Goal: Transaction & Acquisition: Purchase product/service

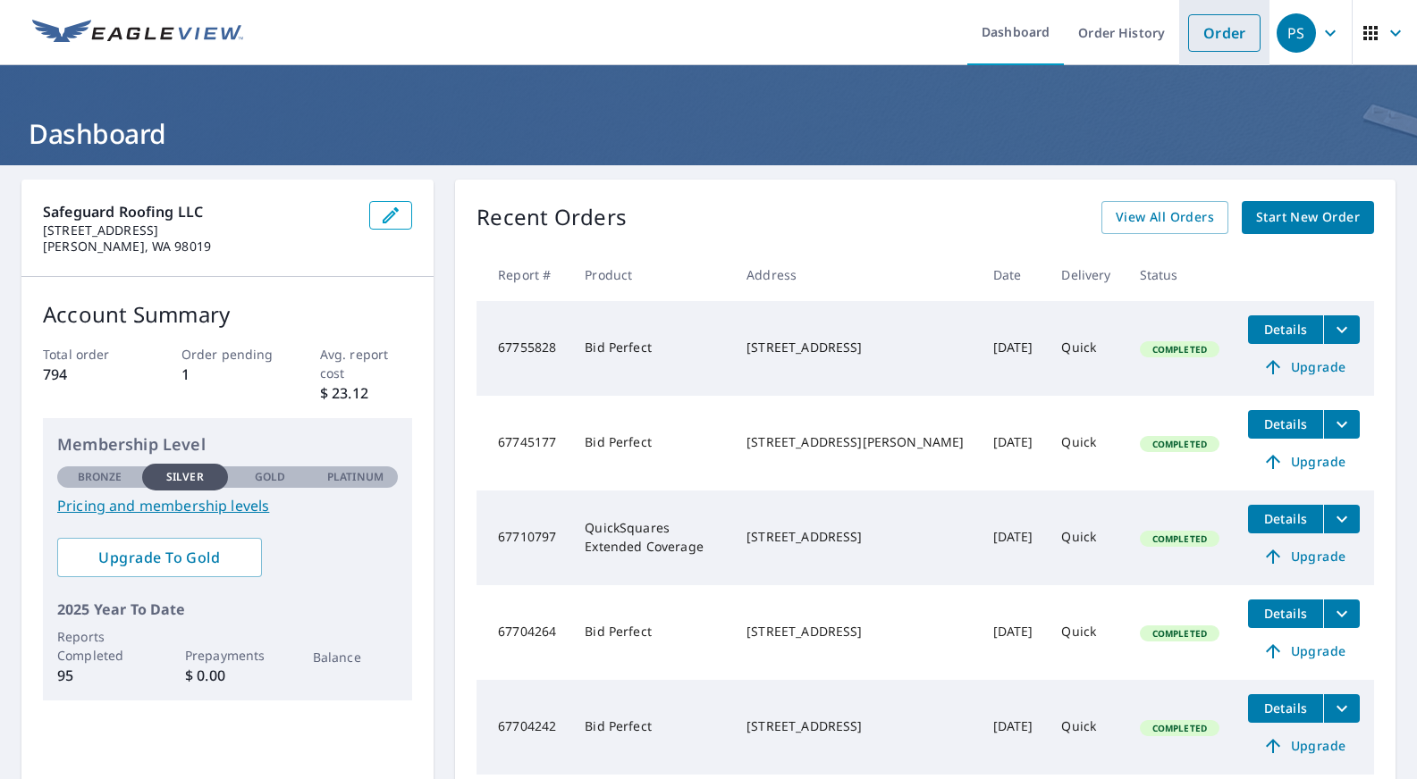
click at [1226, 34] on link "Order" at bounding box center [1224, 33] width 72 height 38
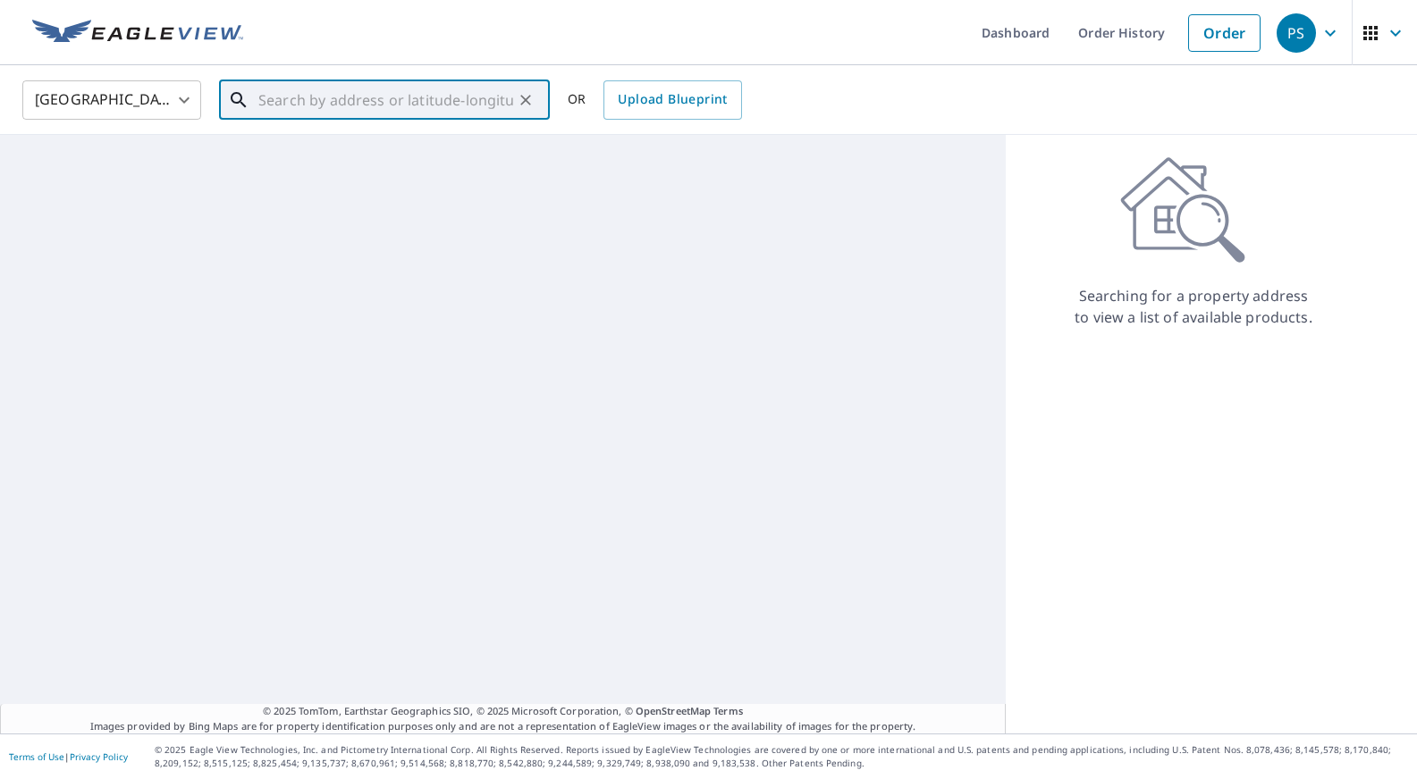
click at [336, 99] on input "text" at bounding box center [385, 100] width 255 height 50
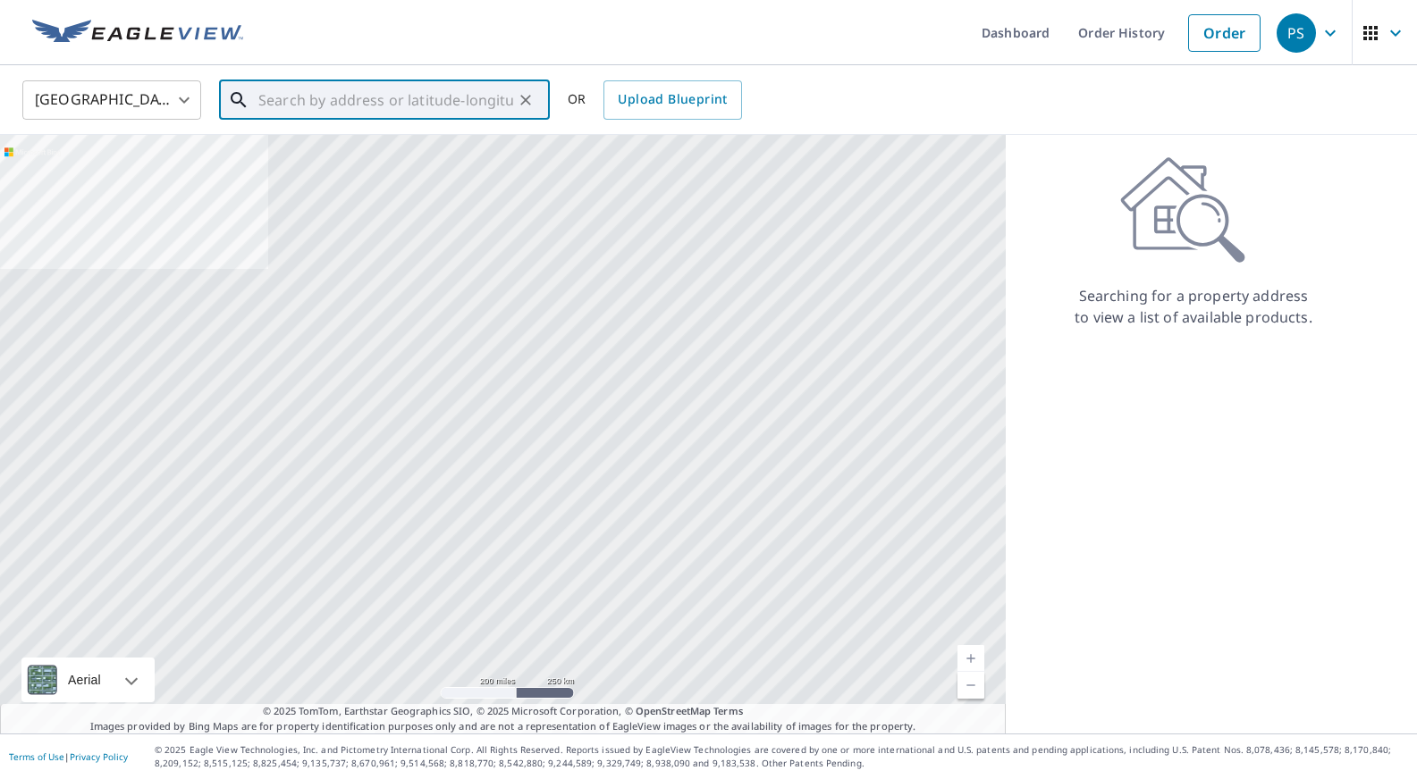
paste input "[STREET_ADDRESS][PERSON_NAME]"
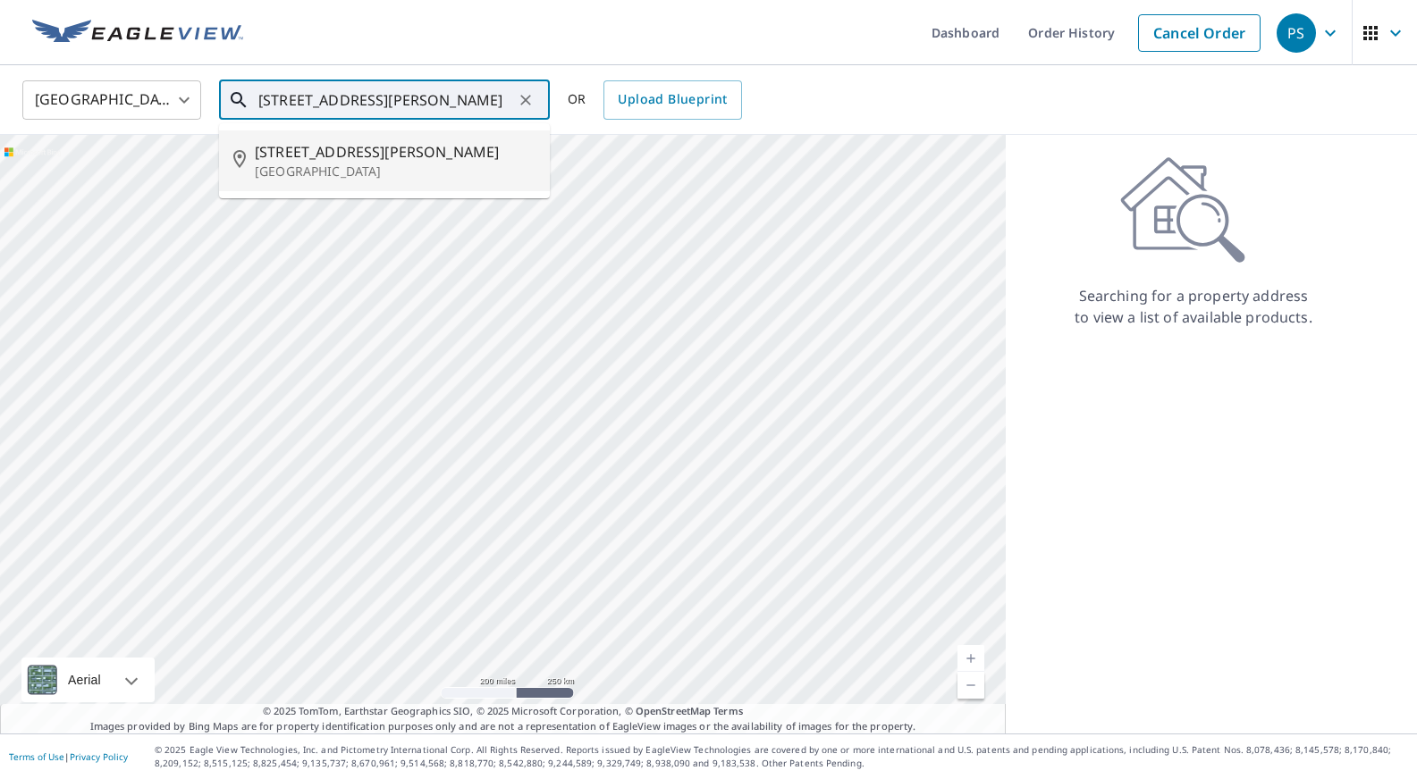
click at [352, 147] on span "[STREET_ADDRESS][PERSON_NAME]" at bounding box center [395, 151] width 281 height 21
type input "[STREET_ADDRESS][PERSON_NAME]"
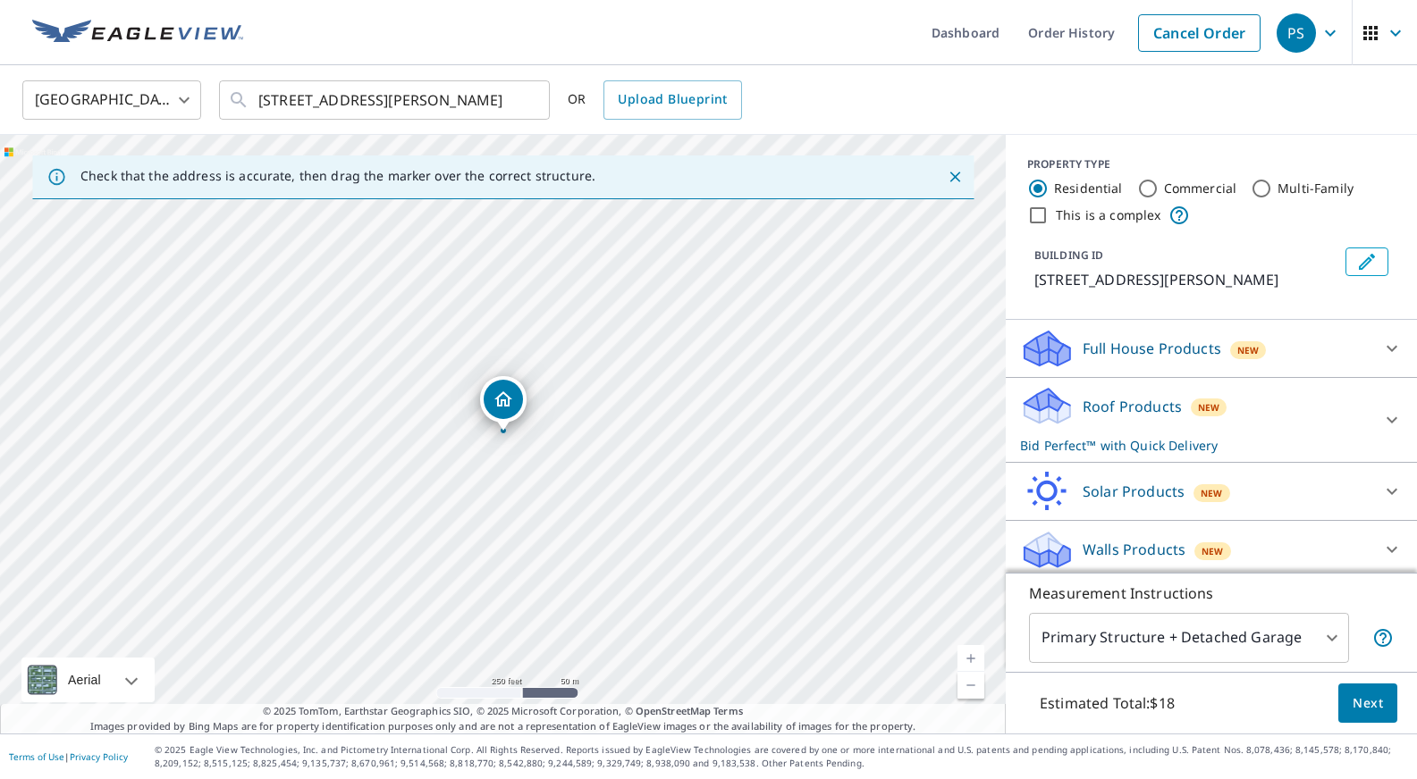
click at [973, 657] on link "Current Level 17, Zoom In" at bounding box center [970, 658] width 27 height 27
click at [973, 657] on link "Current Level 18, Zoom In" at bounding box center [970, 658] width 27 height 27
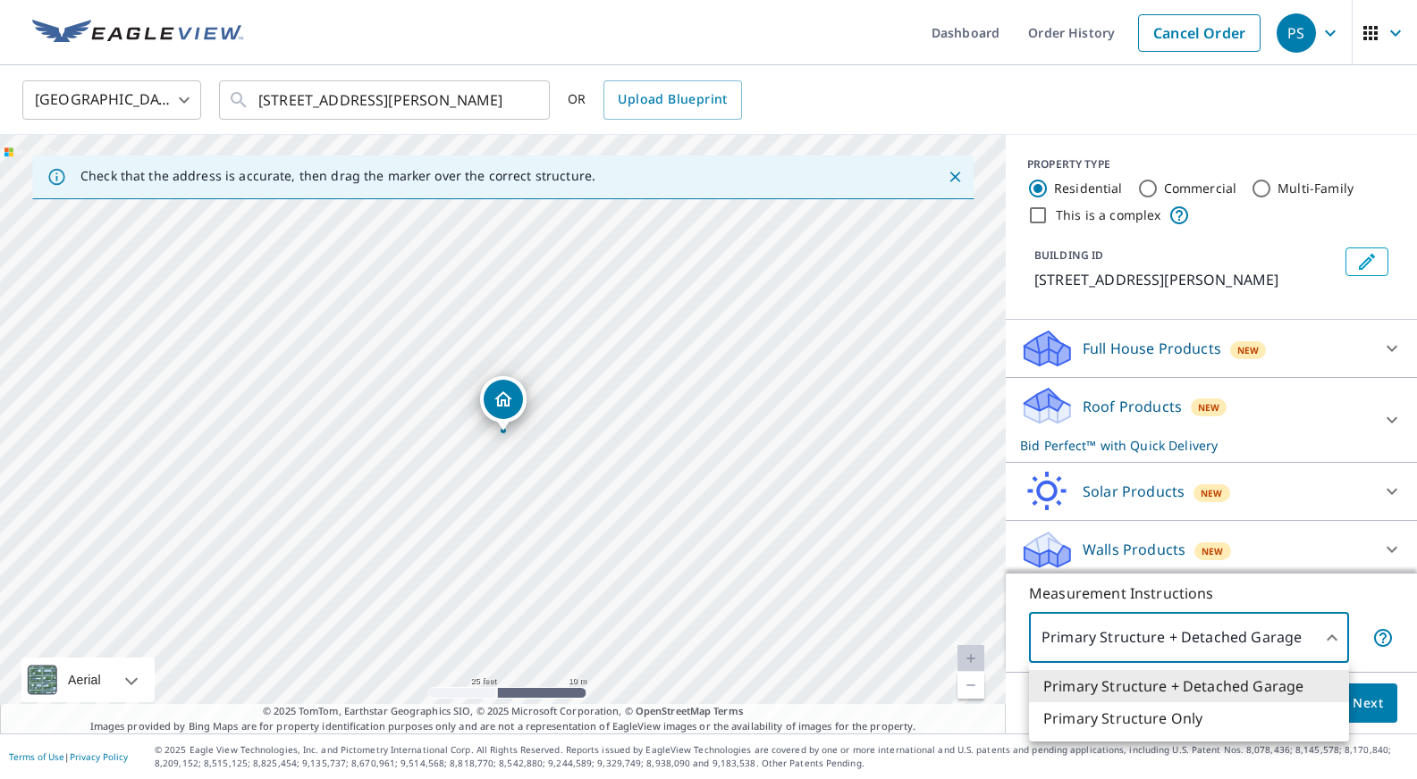
click at [1333, 643] on body "PS PS Dashboard Order History Cancel Order PS [GEOGRAPHIC_DATA] [GEOGRAPHIC_DAT…" at bounding box center [708, 389] width 1417 height 779
click at [1223, 714] on li "Primary Structure Only" at bounding box center [1189, 719] width 320 height 32
type input "2"
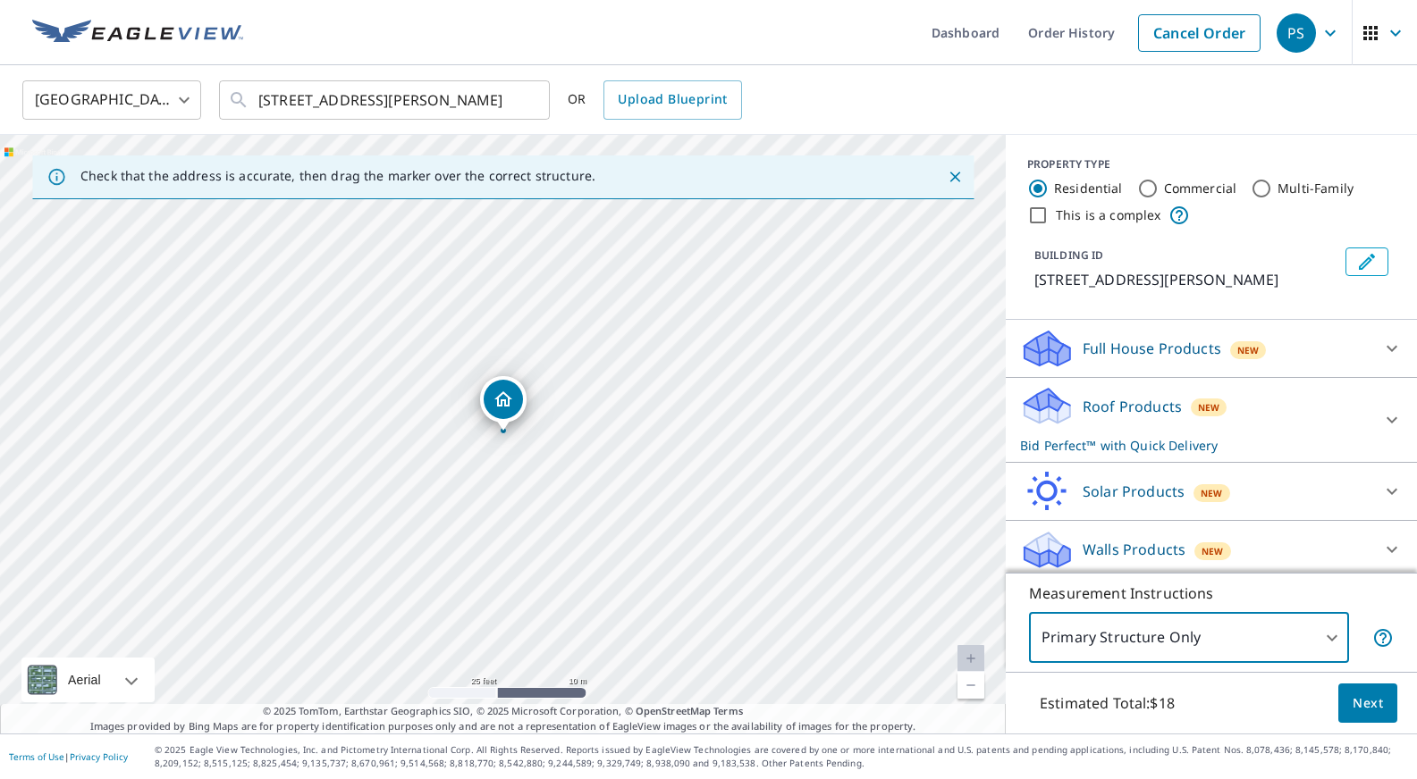
click at [1359, 710] on span "Next" at bounding box center [1367, 704] width 30 height 22
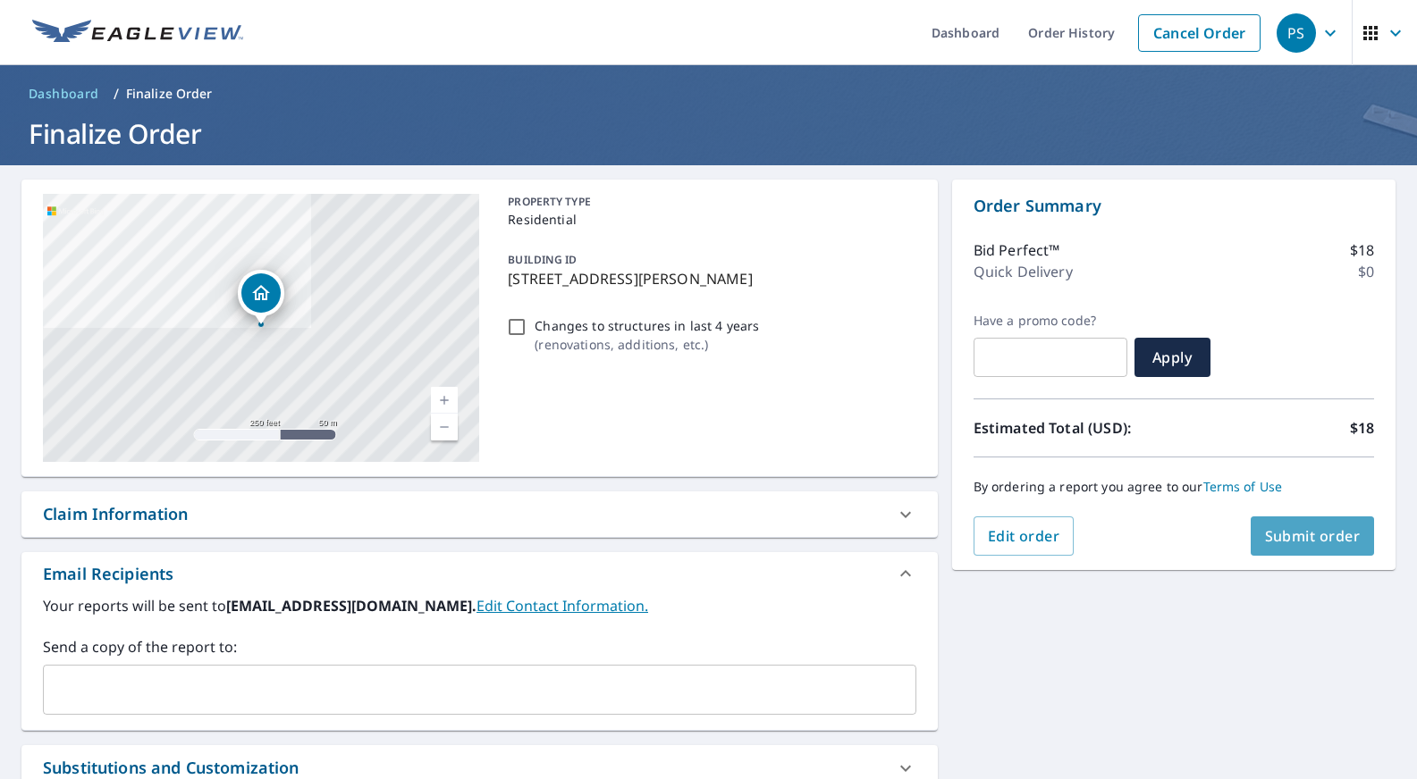
click at [1341, 545] on span "Submit order" at bounding box center [1313, 536] width 96 height 20
